Goal: Task Accomplishment & Management: Manage account settings

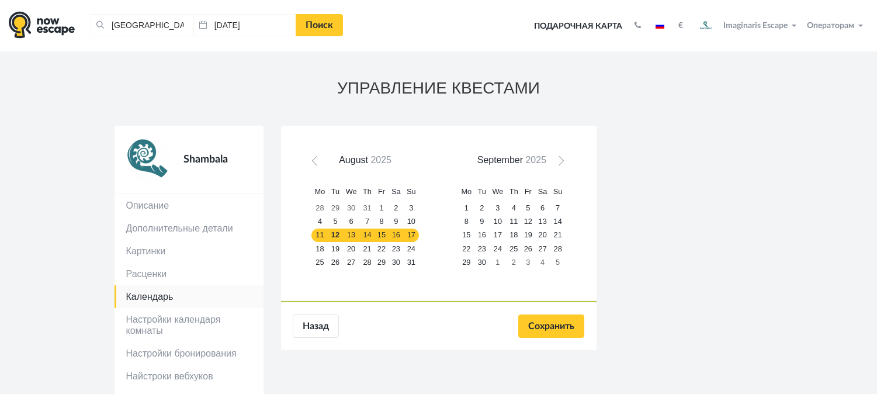
scroll to position [125, 0]
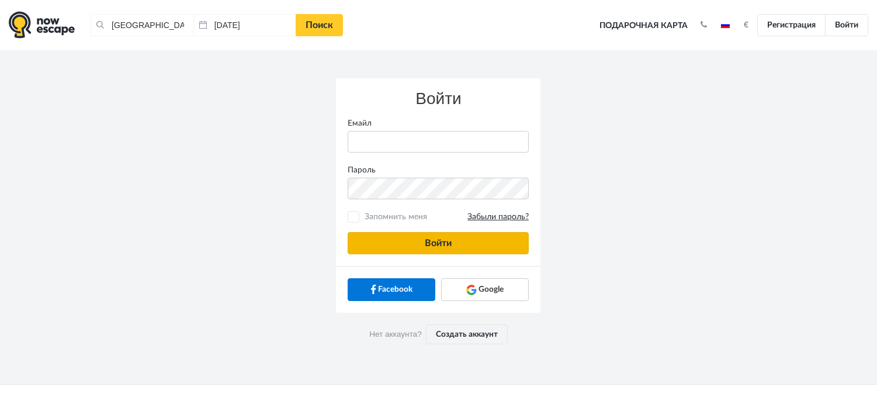
type input "[PERSON_NAME][EMAIL_ADDRESS][DOMAIN_NAME]"
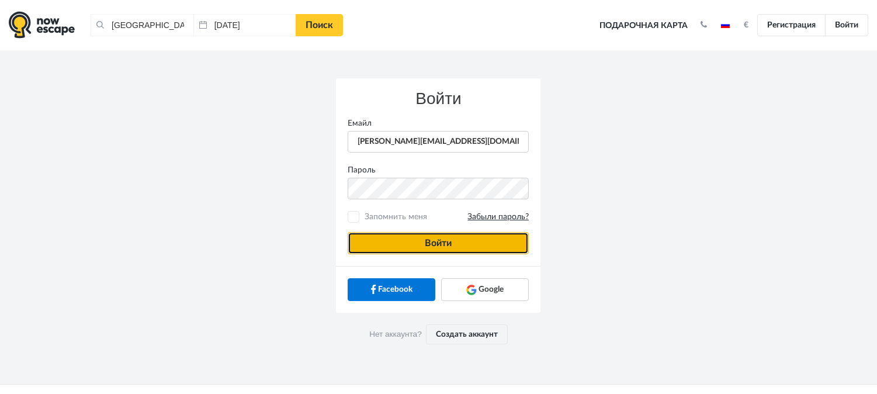
click at [406, 250] on button "Войти" at bounding box center [438, 243] width 181 height 22
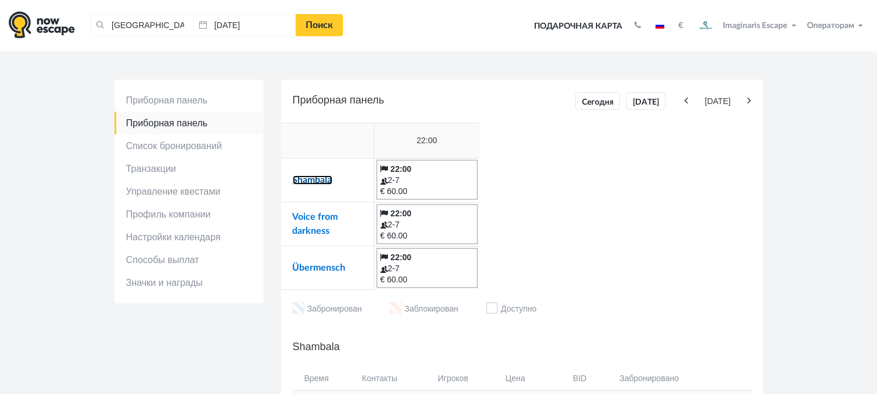
click at [309, 183] on link "Shambala" at bounding box center [313, 179] width 40 height 9
click at [302, 211] on td "Voice from darkness" at bounding box center [327, 224] width 93 height 44
click at [305, 217] on link "Voice from darkness" at bounding box center [316, 223] width 46 height 23
click at [316, 267] on link "Übermensch" at bounding box center [319, 267] width 53 height 9
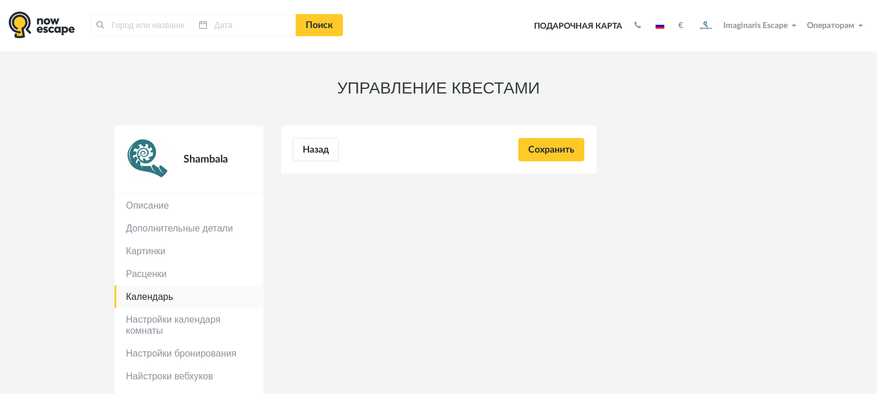
type input "[GEOGRAPHIC_DATA], [GEOGRAPHIC_DATA]"
type input "[DATE]"
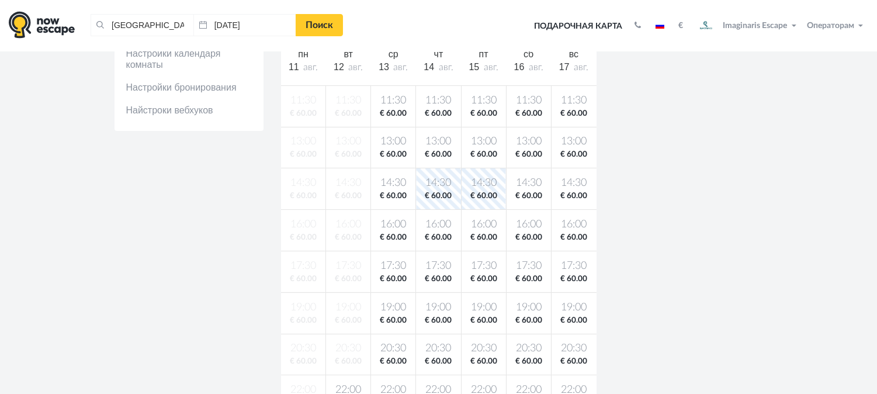
scroll to position [303, 0]
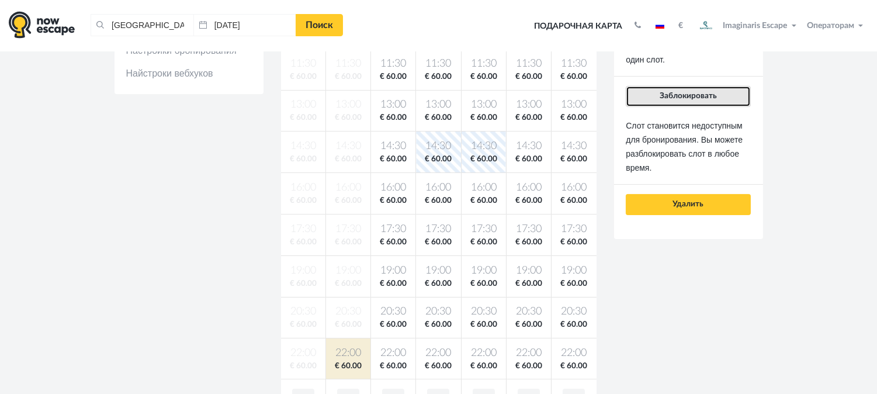
click at [691, 103] on button "Заблокировать" at bounding box center [688, 96] width 124 height 21
click at [718, 92] on button "Заблокировать" at bounding box center [688, 96] width 124 height 21
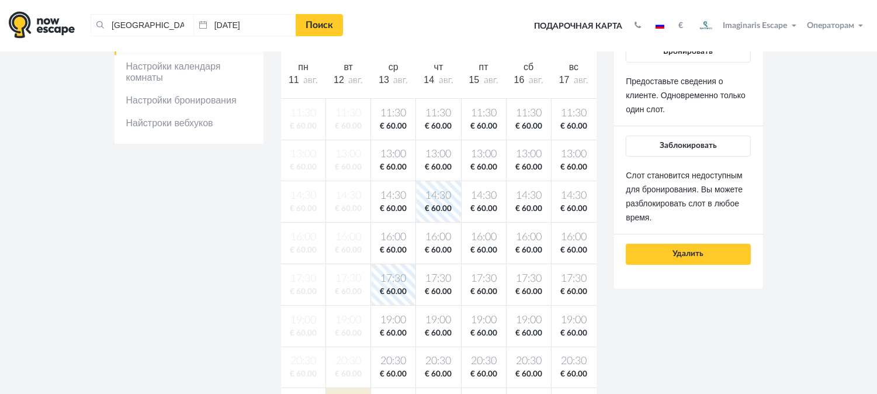
scroll to position [248, 0]
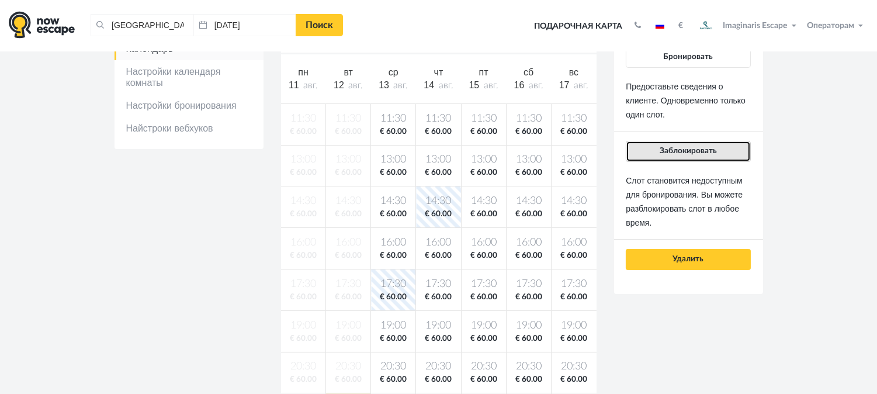
click at [671, 147] on span "Заблокировать" at bounding box center [688, 151] width 57 height 8
click at [680, 145] on button "Заблокировать" at bounding box center [688, 151] width 124 height 21
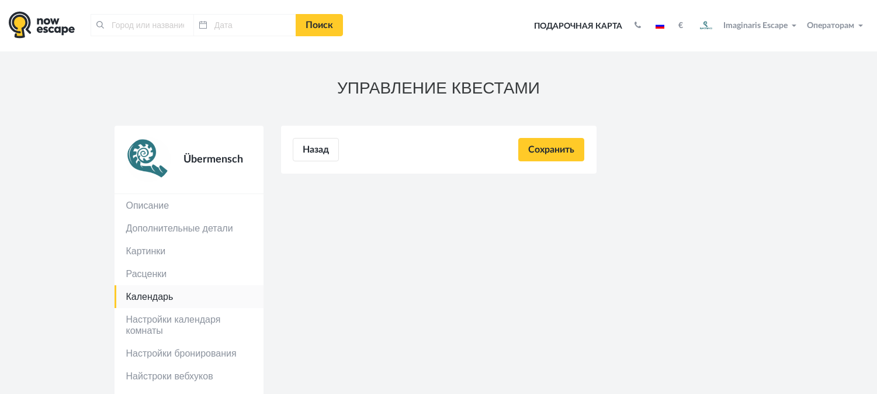
type input "[GEOGRAPHIC_DATA], [GEOGRAPHIC_DATA]"
type input "[DATE]"
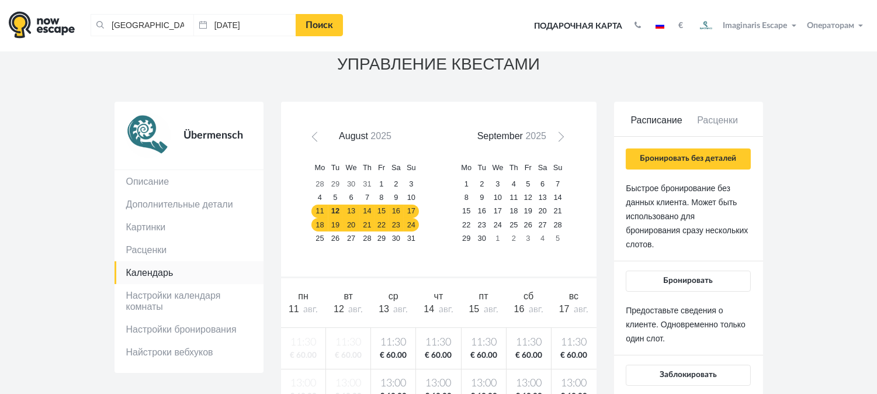
scroll to position [30, 0]
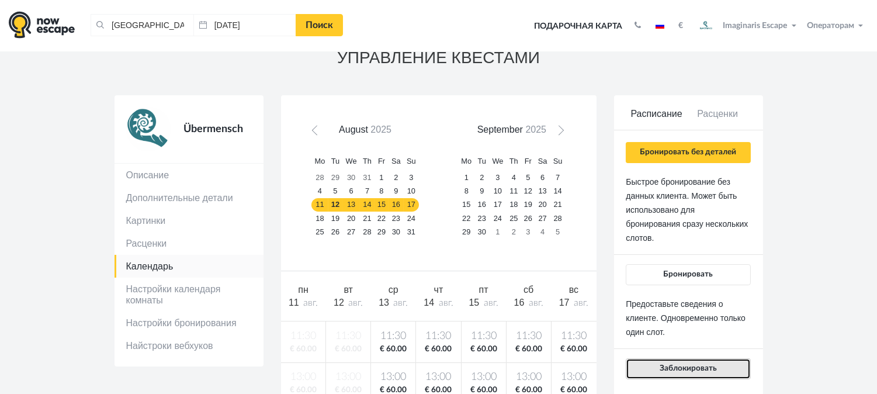
click at [650, 366] on button "Заблокировать" at bounding box center [688, 368] width 124 height 21
click at [649, 368] on button "Заблокировать" at bounding box center [688, 368] width 124 height 21
